Goal: Navigation & Orientation: Find specific page/section

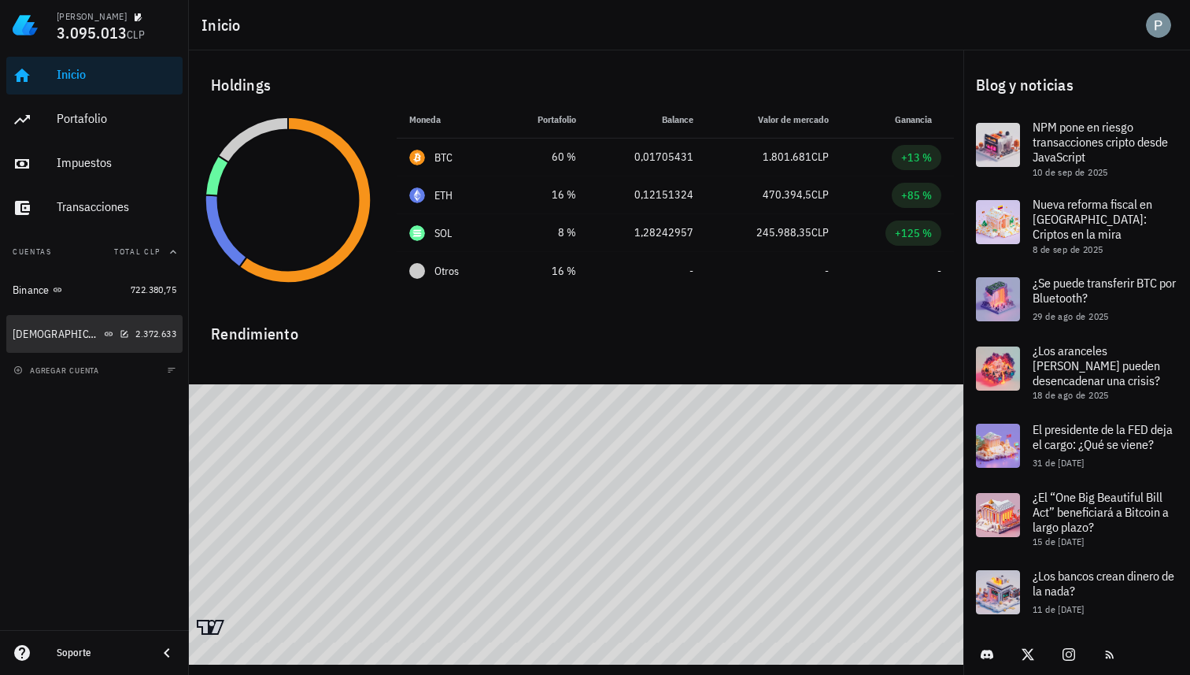
click at [86, 337] on div "[DEMOGRAPHIC_DATA]" at bounding box center [71, 334] width 116 height 15
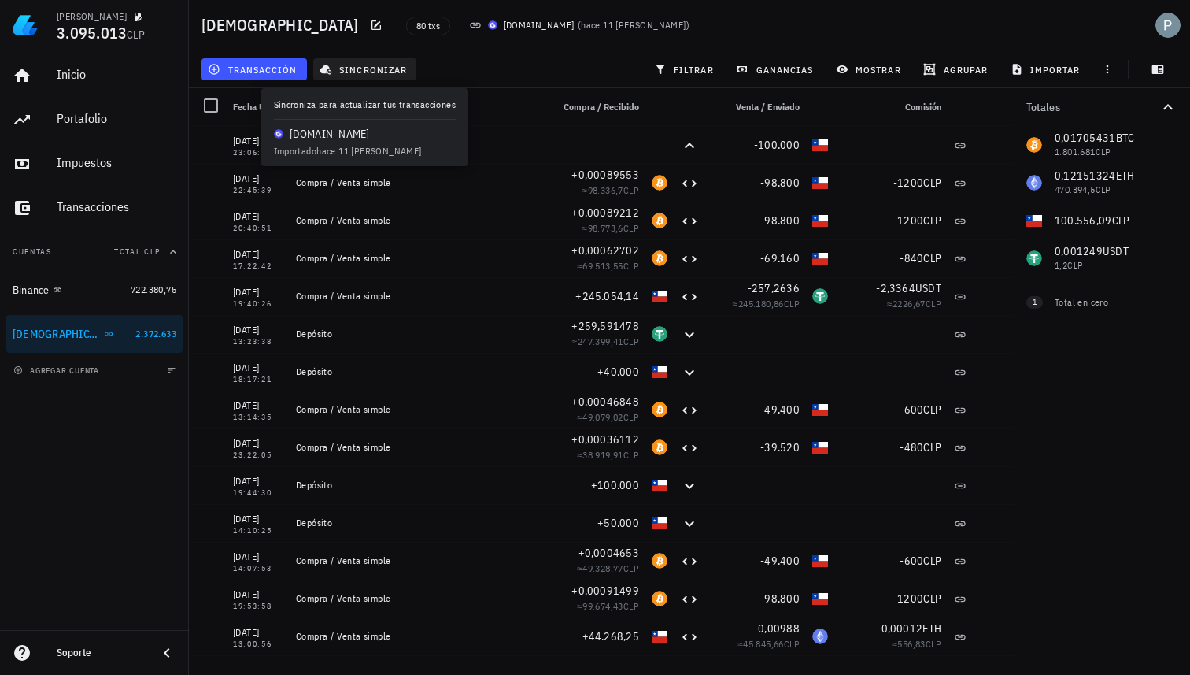
click at [331, 65] on icon "button" at bounding box center [326, 69] width 13 height 13
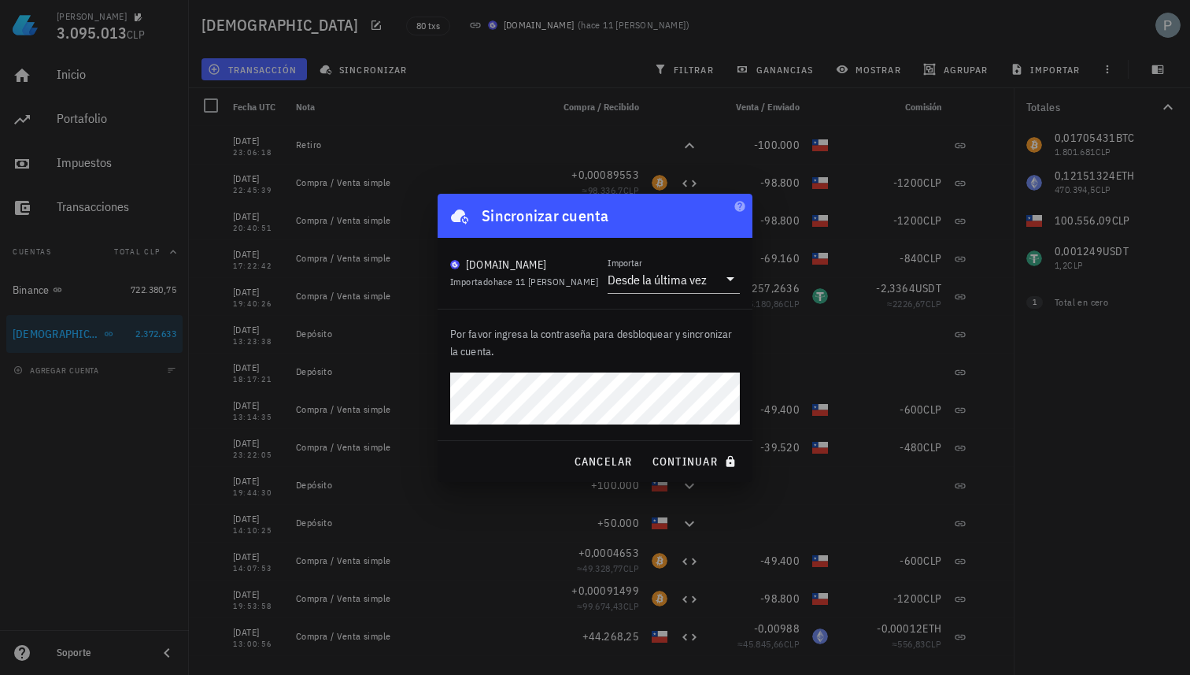
click at [645, 447] on button "continuar" at bounding box center [695, 461] width 101 height 28
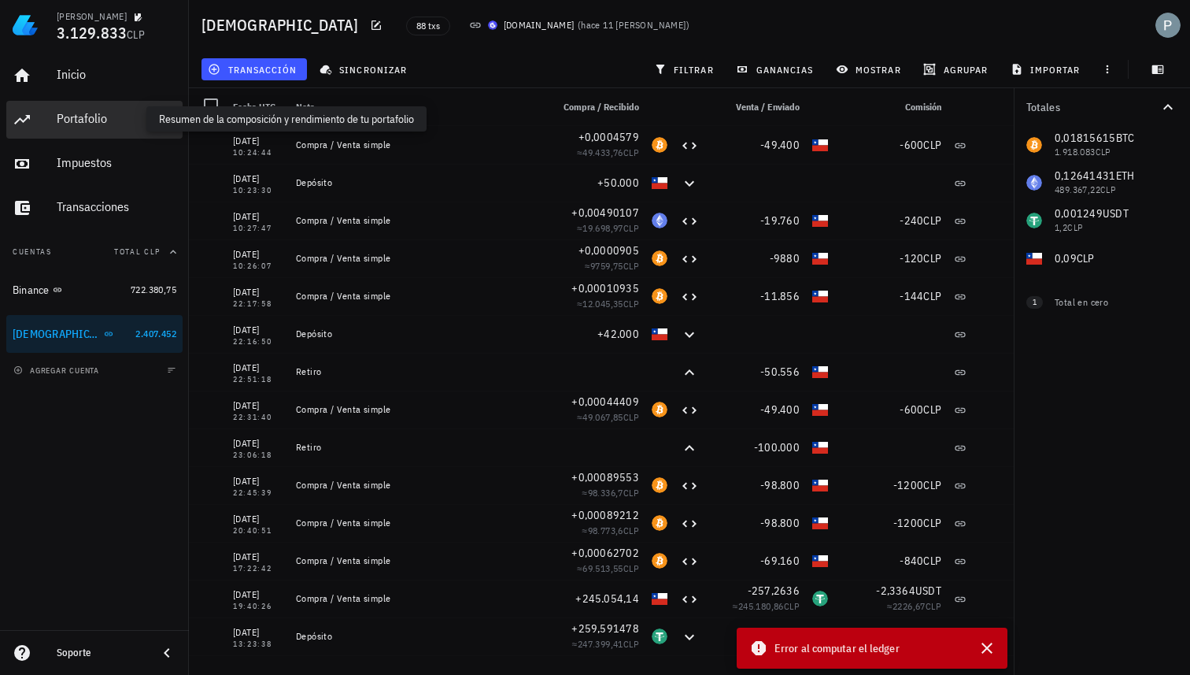
click at [79, 119] on div "Portafolio" at bounding box center [117, 118] width 120 height 15
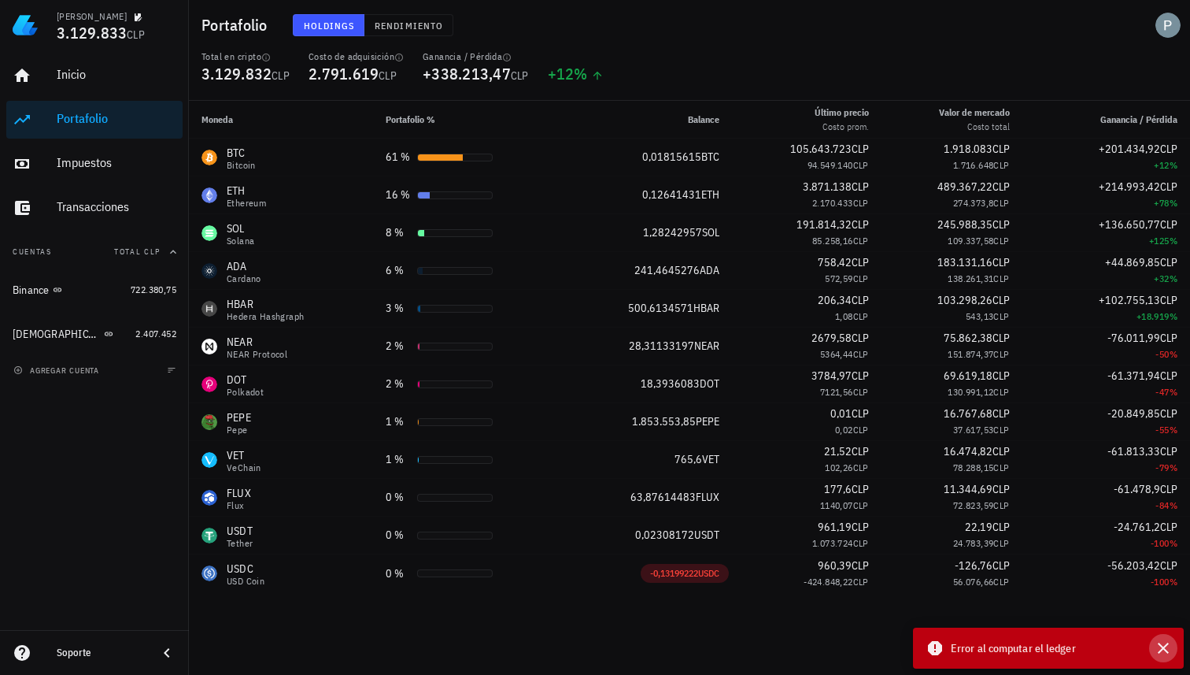
click at [1161, 649] on icon "button" at bounding box center [1163, 647] width 11 height 11
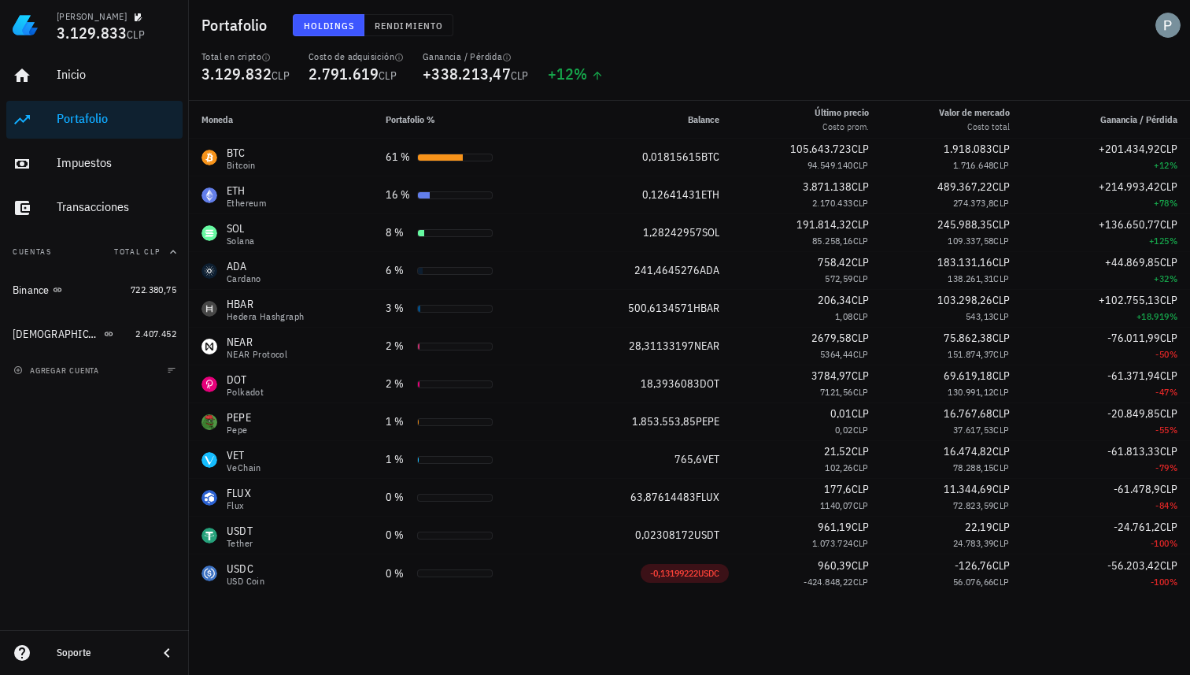
click at [620, 30] on div "Holdings Rendimiento" at bounding box center [547, 25] width 528 height 41
